Goal: Task Accomplishment & Management: Complete application form

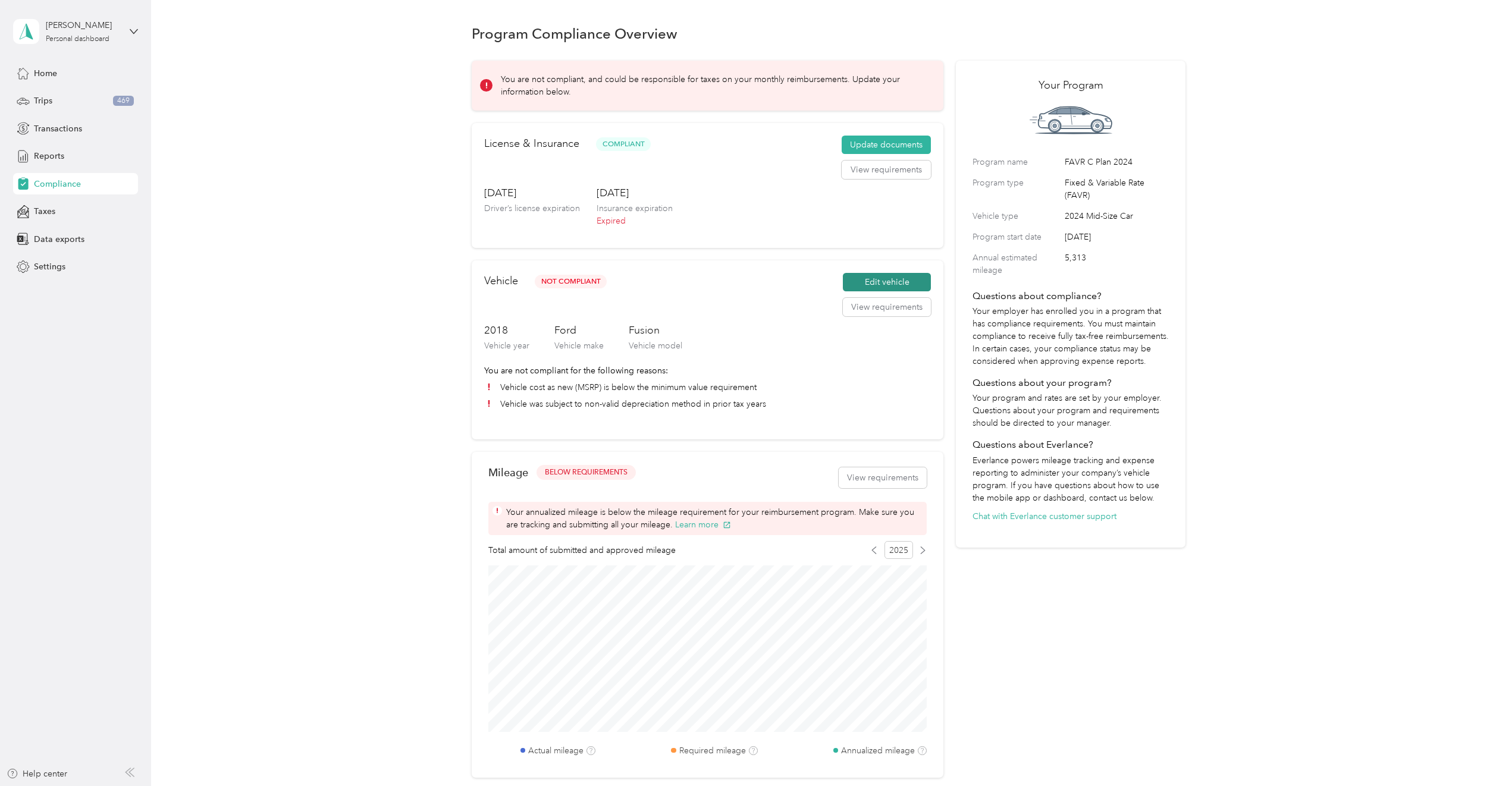
click at [888, 286] on button "Edit vehicle" at bounding box center [887, 282] width 88 height 19
click at [884, 142] on button "Update documents" at bounding box center [886, 145] width 89 height 19
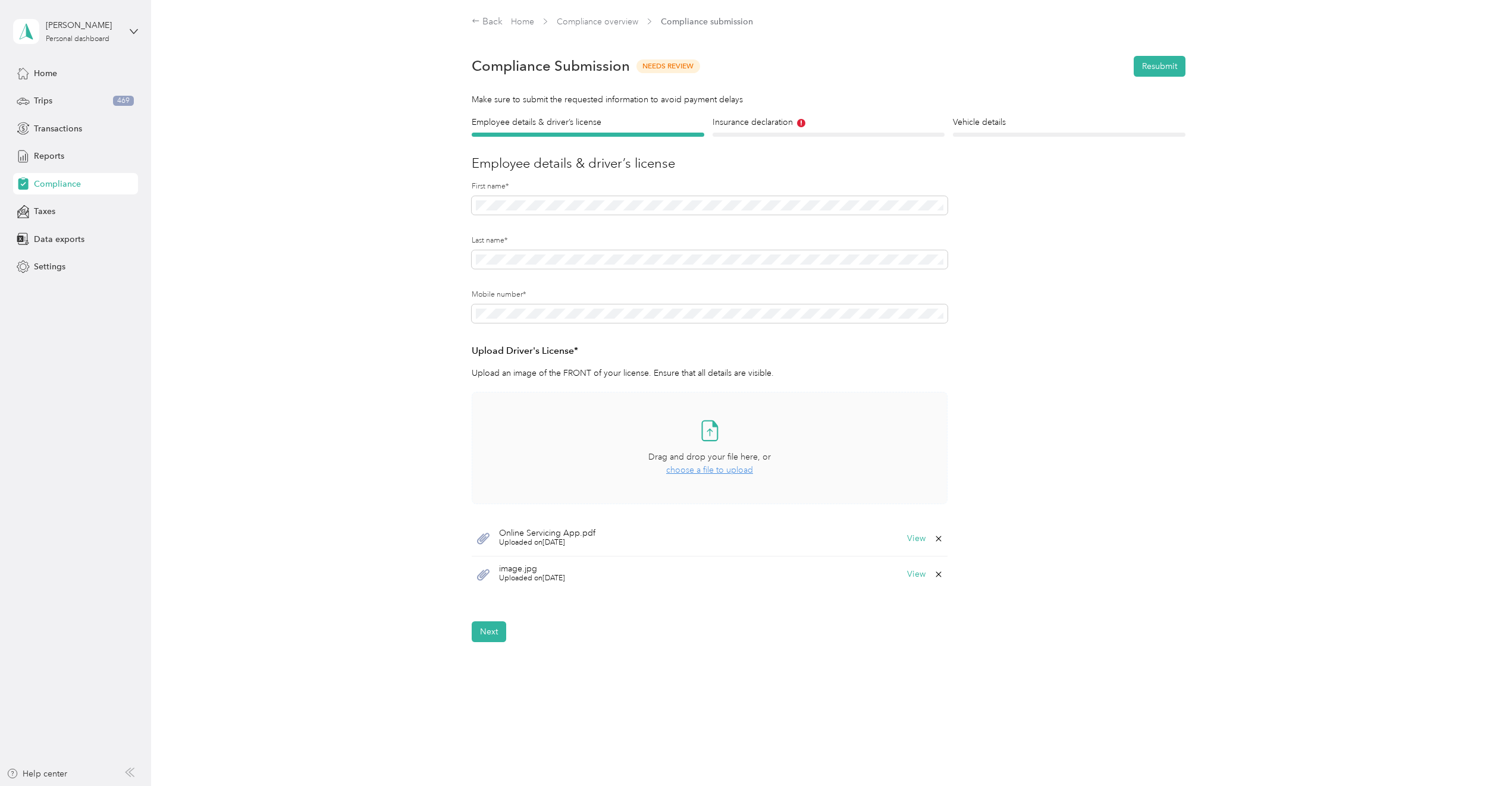
click at [721, 465] on span "choose a file to upload" at bounding box center [709, 470] width 87 height 10
click at [1169, 64] on button "Resubmit" at bounding box center [1159, 66] width 52 height 21
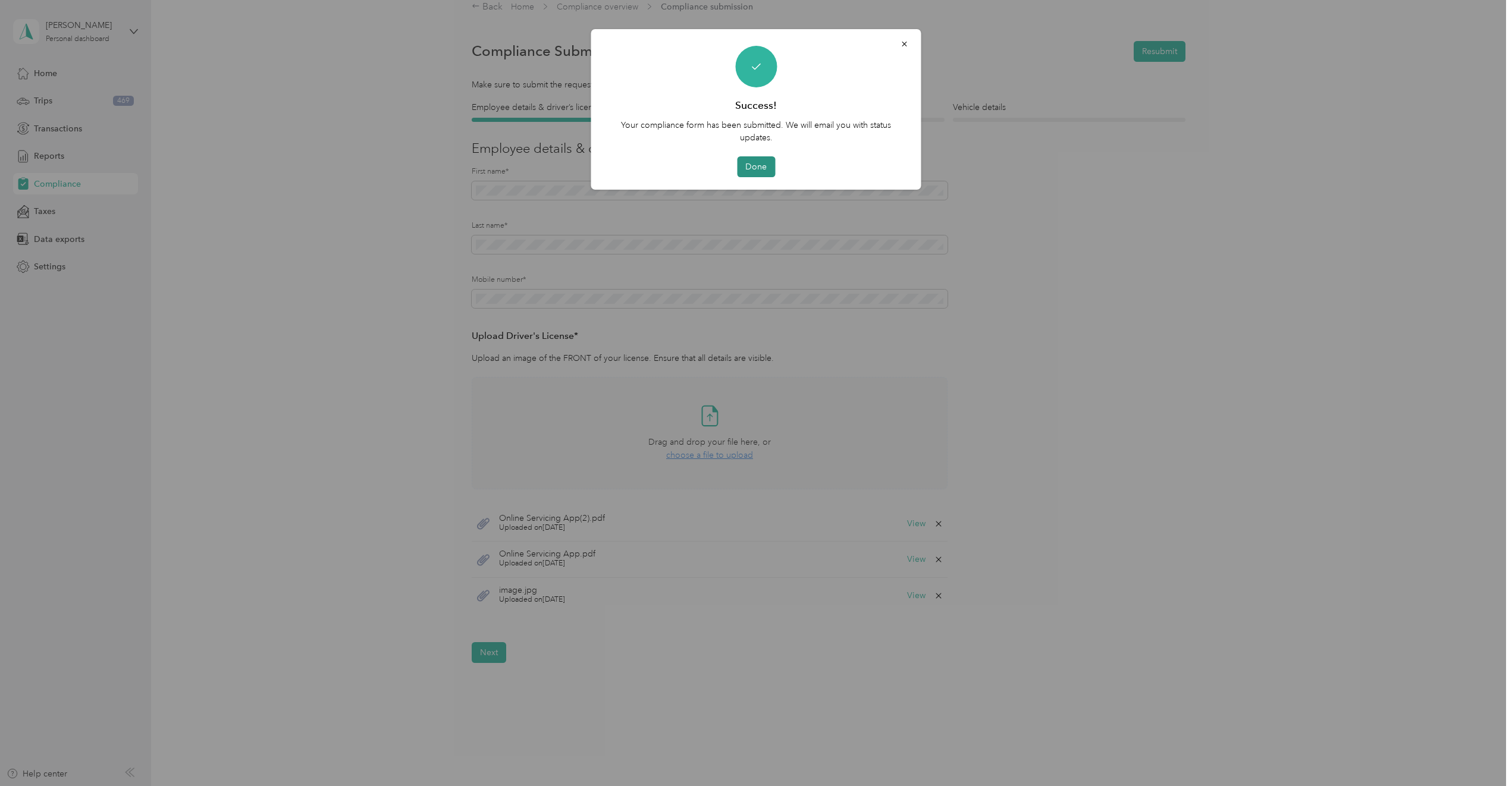
click at [753, 163] on button "Done" at bounding box center [756, 167] width 38 height 21
